Goal: Information Seeking & Learning: Learn about a topic

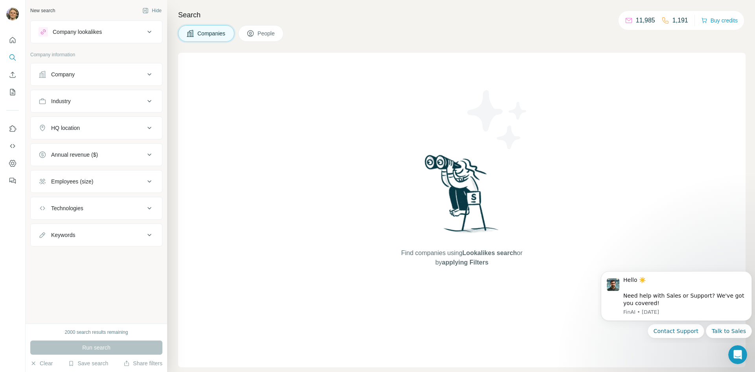
click at [150, 73] on icon at bounding box center [149, 74] width 9 height 9
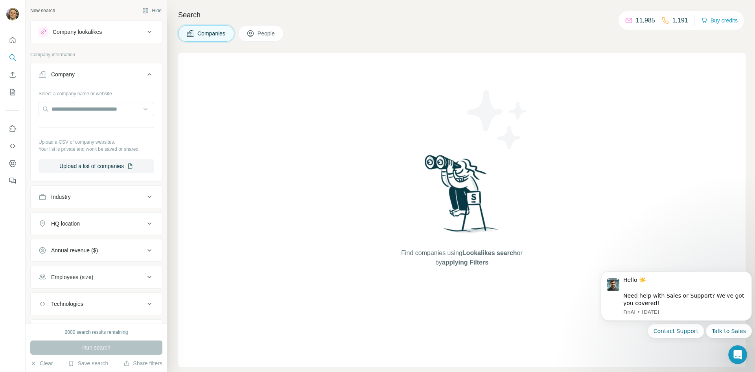
drag, startPoint x: 144, startPoint y: 73, endPoint x: 140, endPoint y: 88, distance: 15.6
click at [145, 73] on icon at bounding box center [149, 74] width 9 height 9
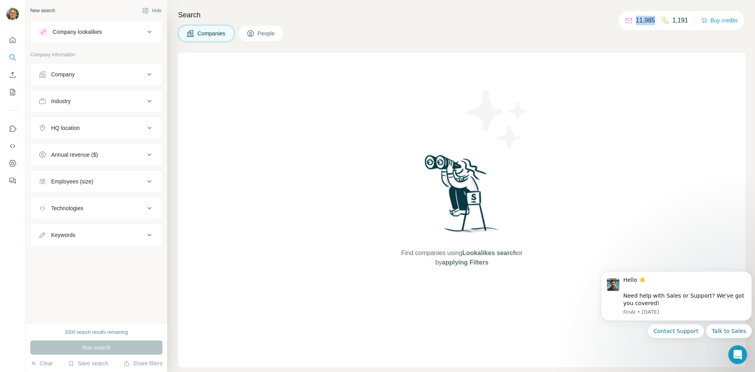
drag, startPoint x: 654, startPoint y: 20, endPoint x: 636, endPoint y: 22, distance: 18.2
click at [636, 22] on p "11,985" at bounding box center [645, 20] width 19 height 9
click at [515, 36] on div "Companies People" at bounding box center [461, 33] width 567 height 17
drag, startPoint x: 147, startPoint y: 74, endPoint x: 145, endPoint y: 80, distance: 6.5
click at [147, 74] on icon at bounding box center [149, 74] width 9 height 9
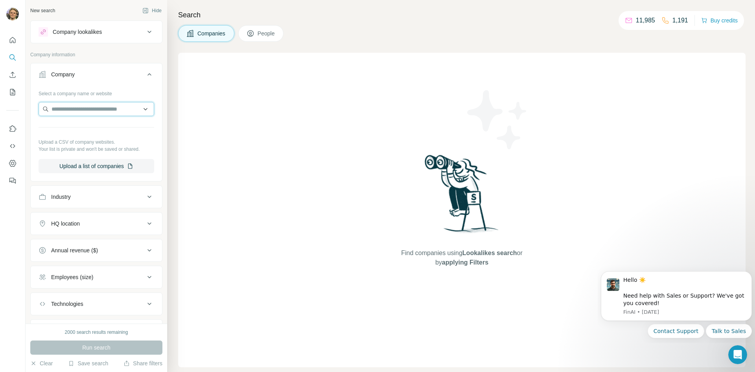
click at [120, 106] on input "text" at bounding box center [97, 109] width 116 height 14
type input "******"
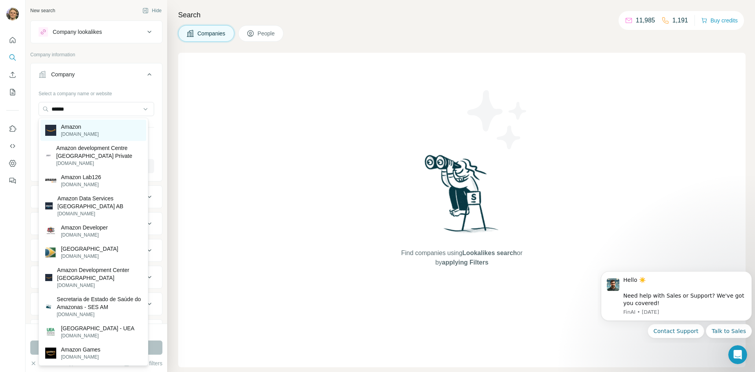
click at [101, 132] on div "Amazon [DOMAIN_NAME]" at bounding box center [93, 130] width 106 height 21
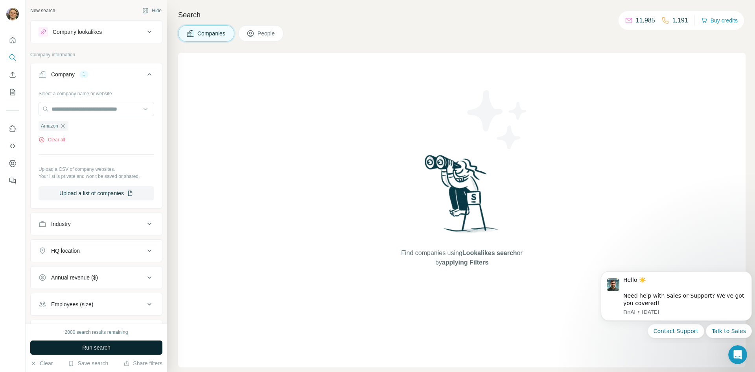
click at [129, 342] on button "Run search" at bounding box center [96, 347] width 132 height 14
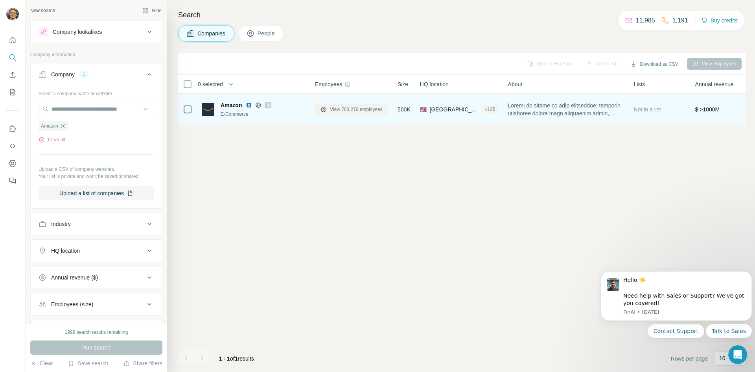
click at [349, 107] on span "View 703,276 employees" at bounding box center [356, 109] width 53 height 7
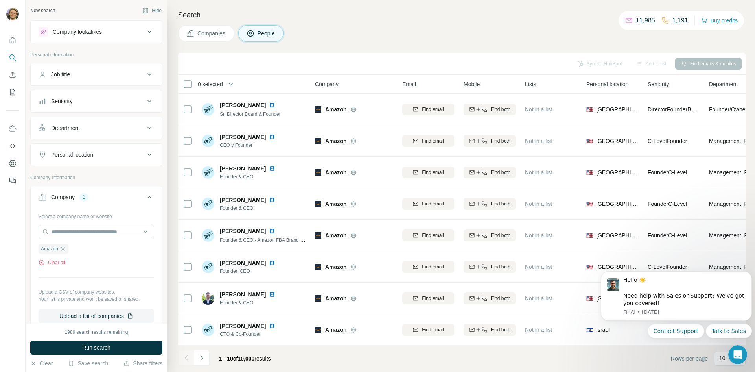
click at [92, 99] on div "Seniority" at bounding box center [92, 101] width 106 height 8
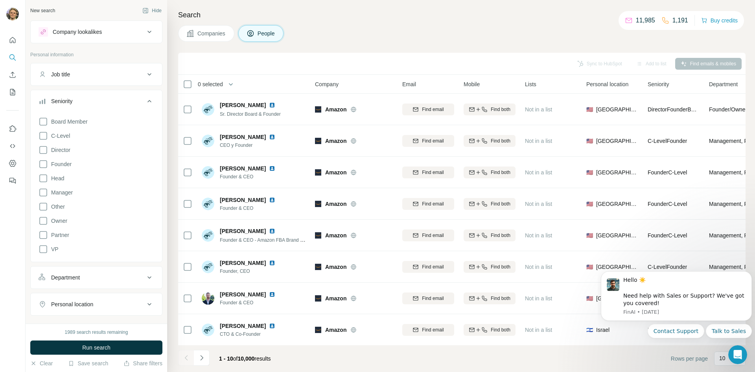
click at [101, 78] on button "Job title" at bounding box center [96, 74] width 131 height 19
click at [86, 95] on input "text" at bounding box center [89, 94] width 100 height 14
type input "***"
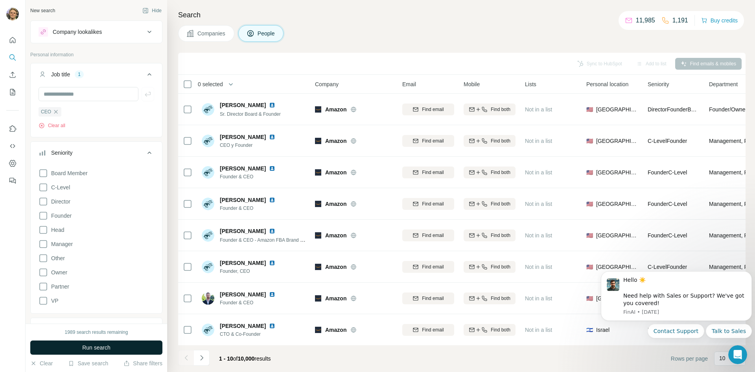
click at [123, 347] on button "Run search" at bounding box center [96, 347] width 132 height 14
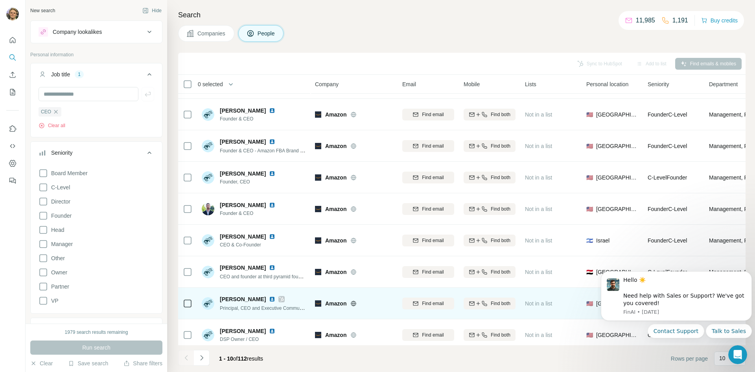
scroll to position [67, 0]
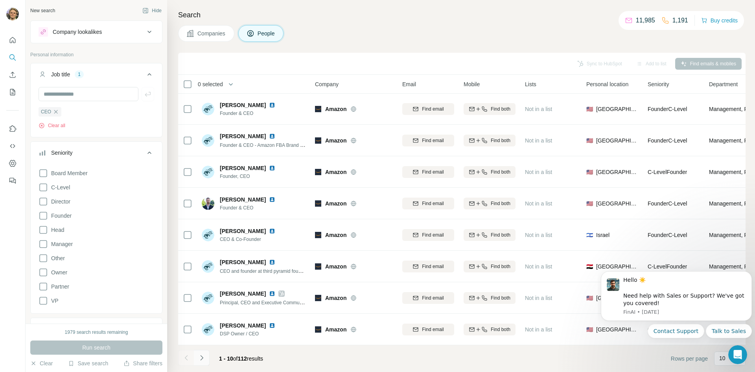
click at [205, 356] on icon "Navigate to next page" at bounding box center [202, 357] width 8 height 8
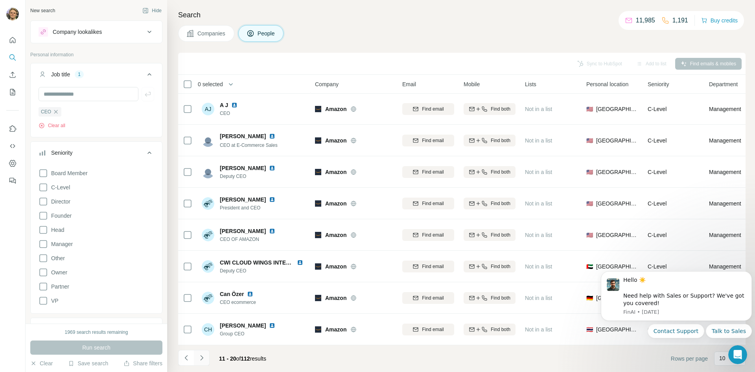
click at [202, 352] on button "Navigate to next page" at bounding box center [202, 358] width 16 height 16
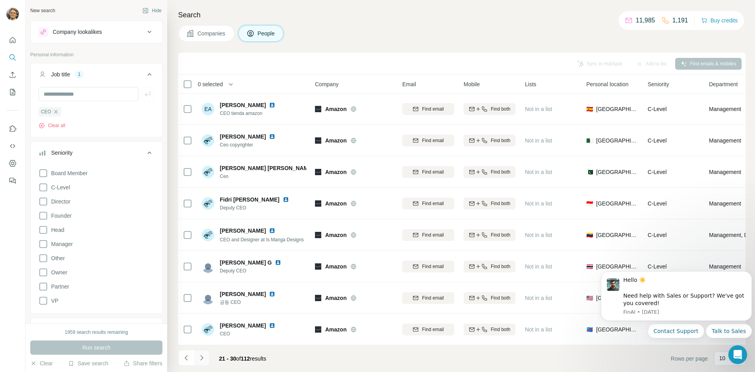
click at [204, 355] on icon "Navigate to next page" at bounding box center [202, 357] width 8 height 8
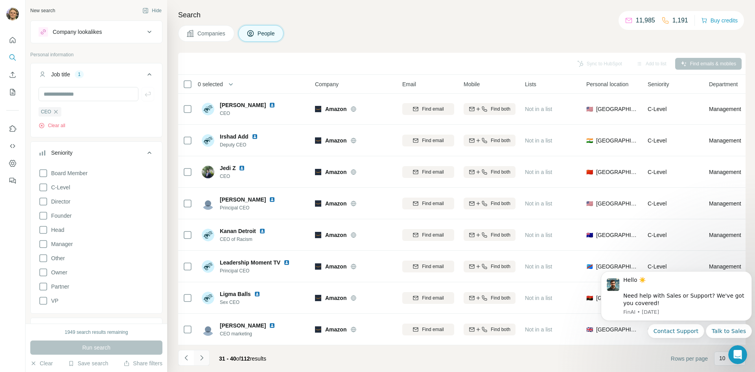
click at [201, 357] on icon "Navigate to next page" at bounding box center [202, 357] width 8 height 8
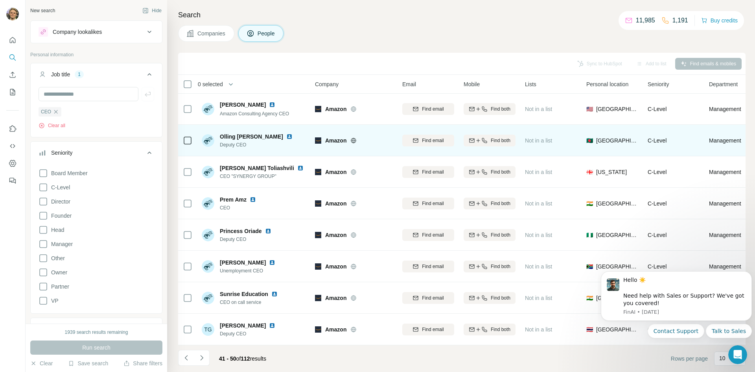
click at [239, 133] on span "Olling [PERSON_NAME]" at bounding box center [251, 137] width 63 height 8
click at [286, 133] on img at bounding box center [289, 136] width 6 height 6
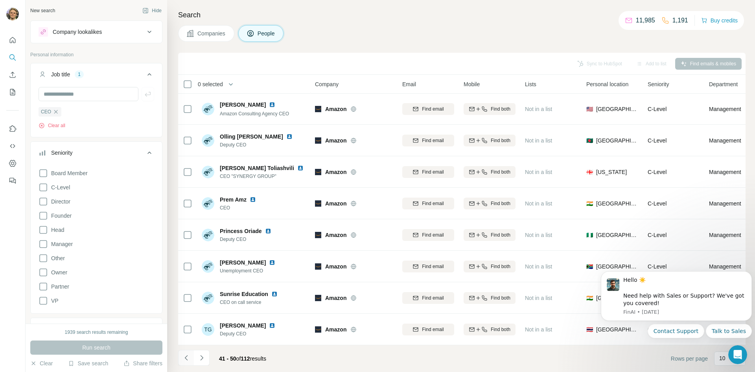
click at [189, 359] on icon "Navigate to previous page" at bounding box center [186, 357] width 8 height 8
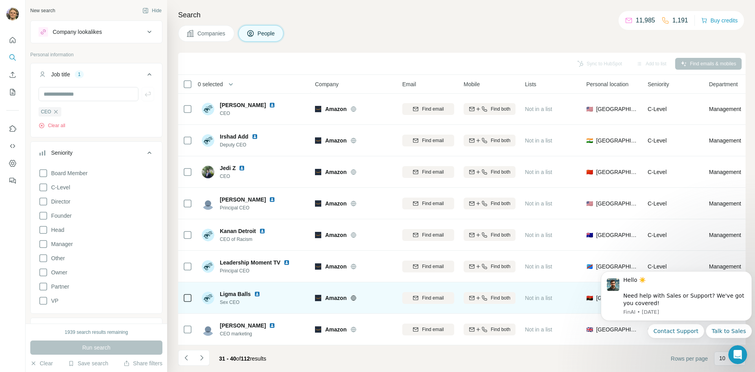
click at [255, 291] on img at bounding box center [257, 294] width 6 height 6
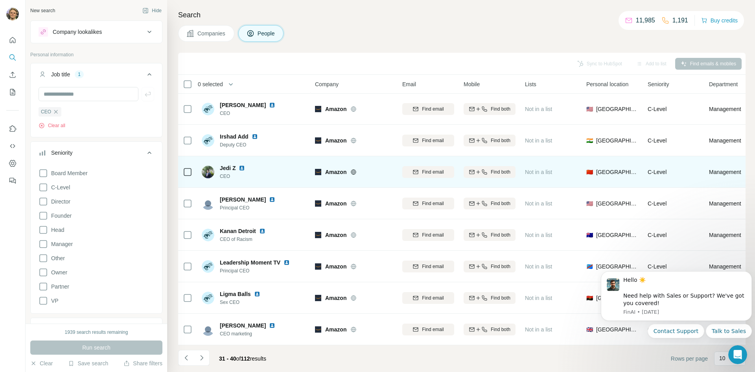
click at [240, 165] on img at bounding box center [242, 168] width 6 height 6
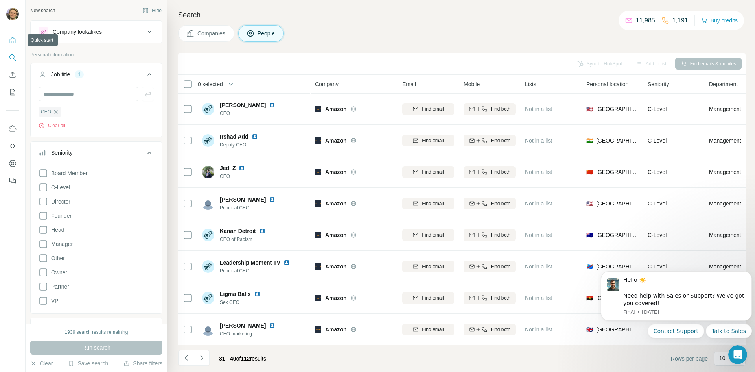
click at [13, 38] on icon "Quick start" at bounding box center [13, 40] width 6 height 6
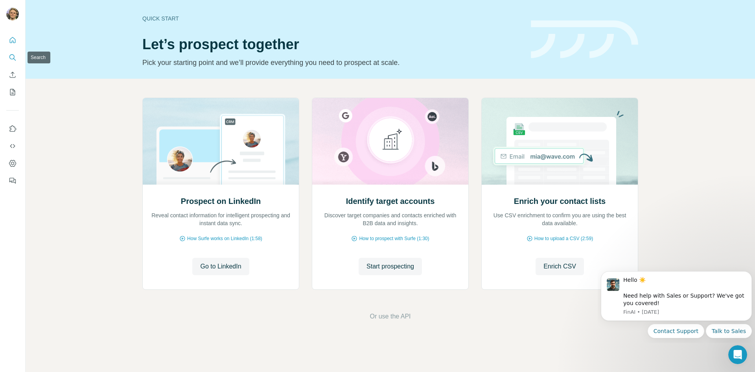
click at [14, 55] on icon "Search" at bounding box center [11, 56] width 5 height 5
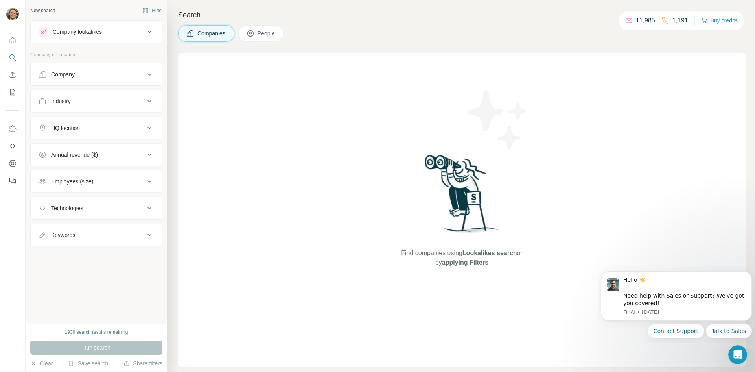
click at [97, 75] on div "Company" at bounding box center [92, 74] width 106 height 8
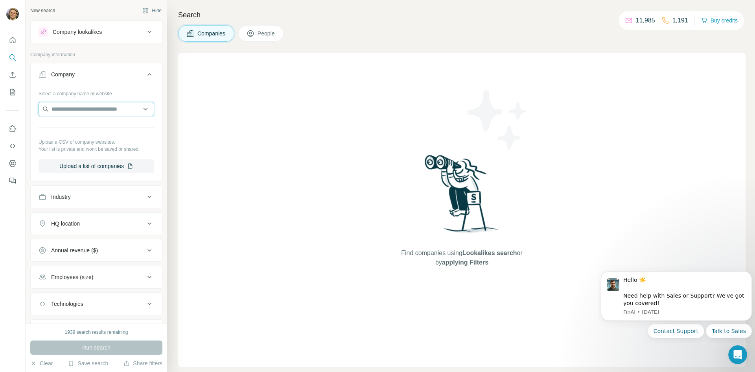
click at [99, 110] on input "text" at bounding box center [97, 109] width 116 height 14
click at [117, 106] on input "text" at bounding box center [97, 109] width 116 height 14
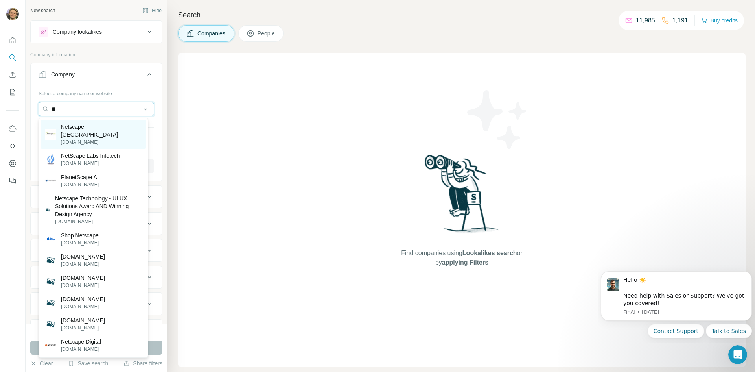
type input "*"
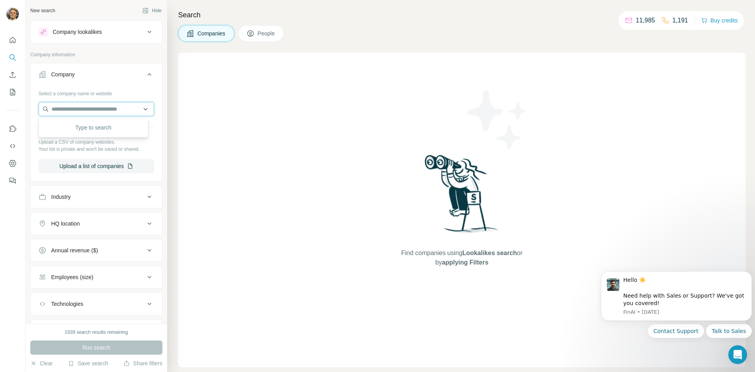
click at [77, 110] on input "text" at bounding box center [97, 109] width 116 height 14
type input "*"
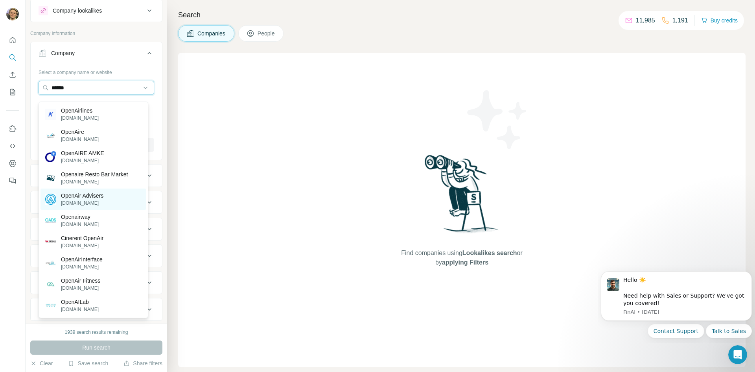
scroll to position [40, 0]
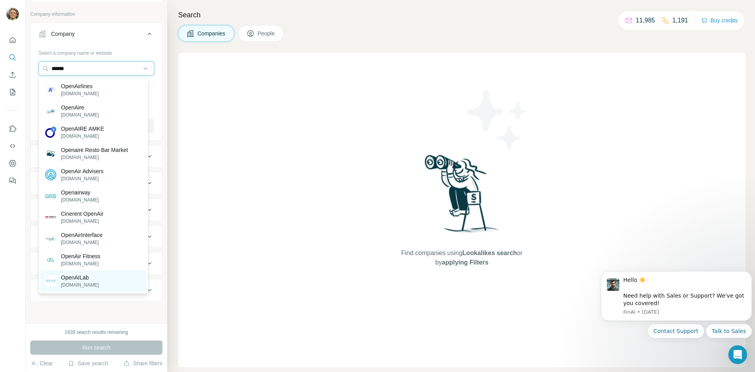
type input "******"
click at [96, 280] on div "OpenAILab [DOMAIN_NAME]" at bounding box center [93, 280] width 106 height 21
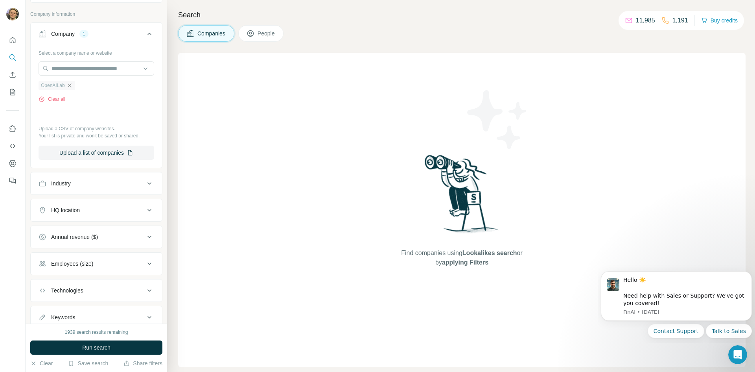
click at [70, 85] on icon "button" at bounding box center [69, 85] width 6 height 6
